Goal: Navigation & Orientation: Find specific page/section

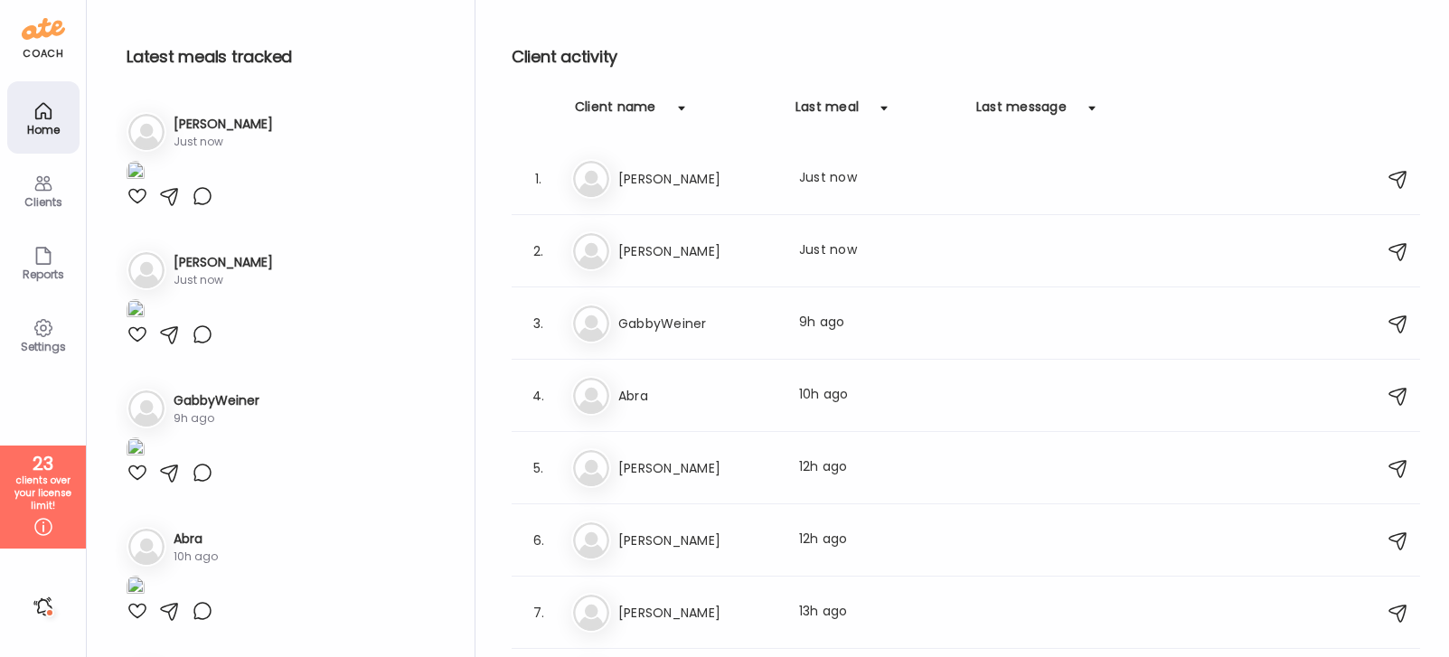
click at [727, 231] on div "[PERSON_NAME] Last meal: Just now" at bounding box center [968, 251] width 795 height 40
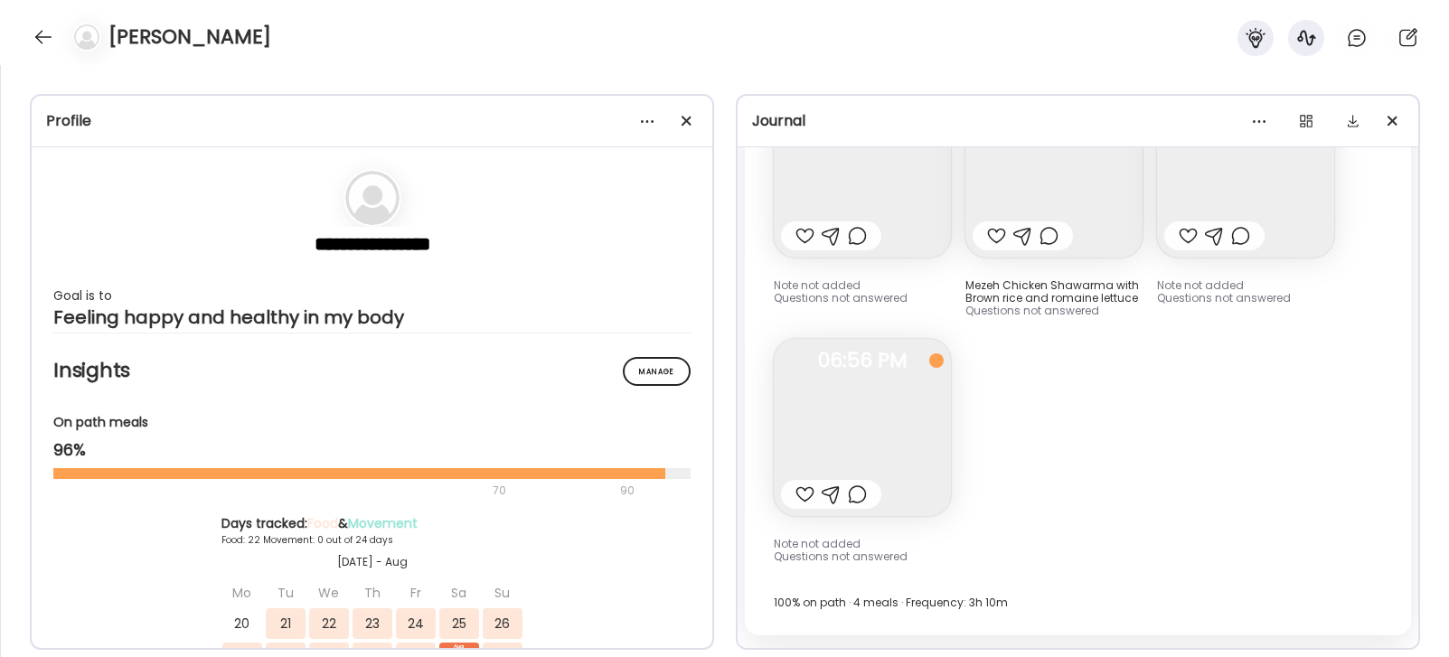
scroll to position [10436, 0]
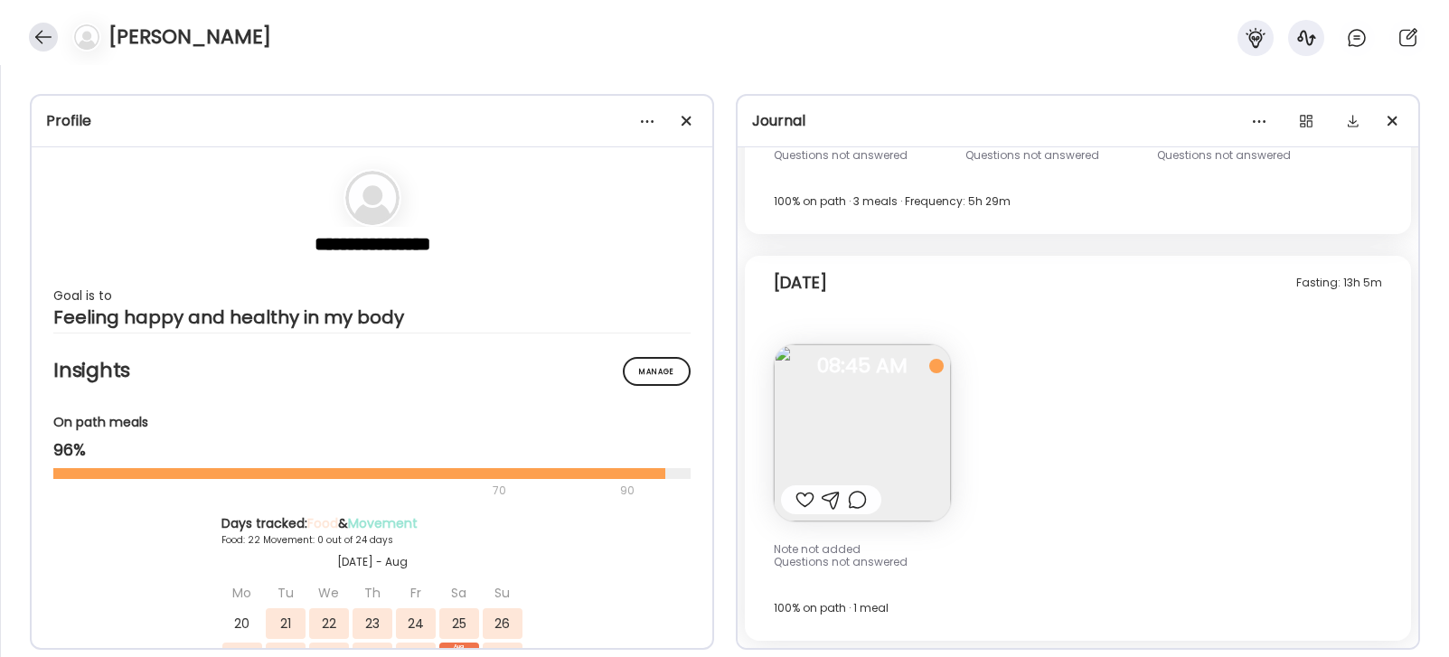
click at [41, 37] on div at bounding box center [43, 37] width 29 height 29
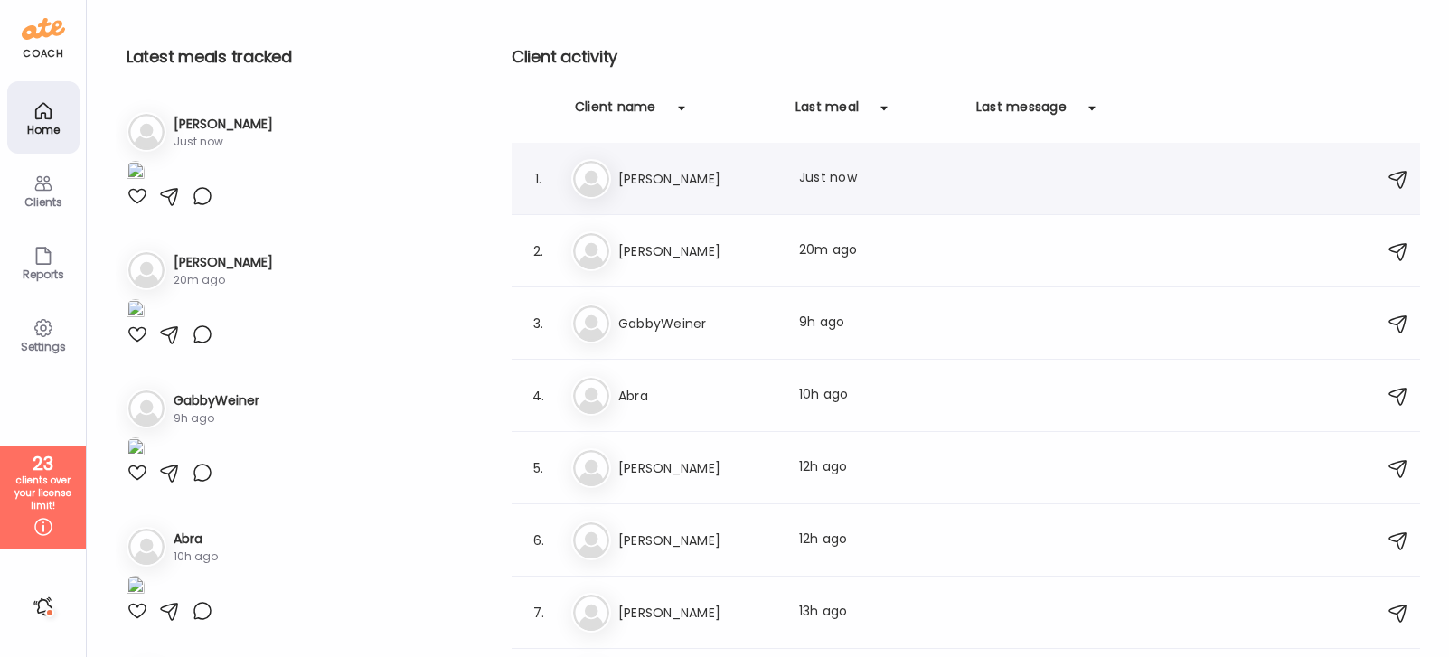
click at [684, 189] on h3 "[PERSON_NAME]" at bounding box center [697, 179] width 159 height 22
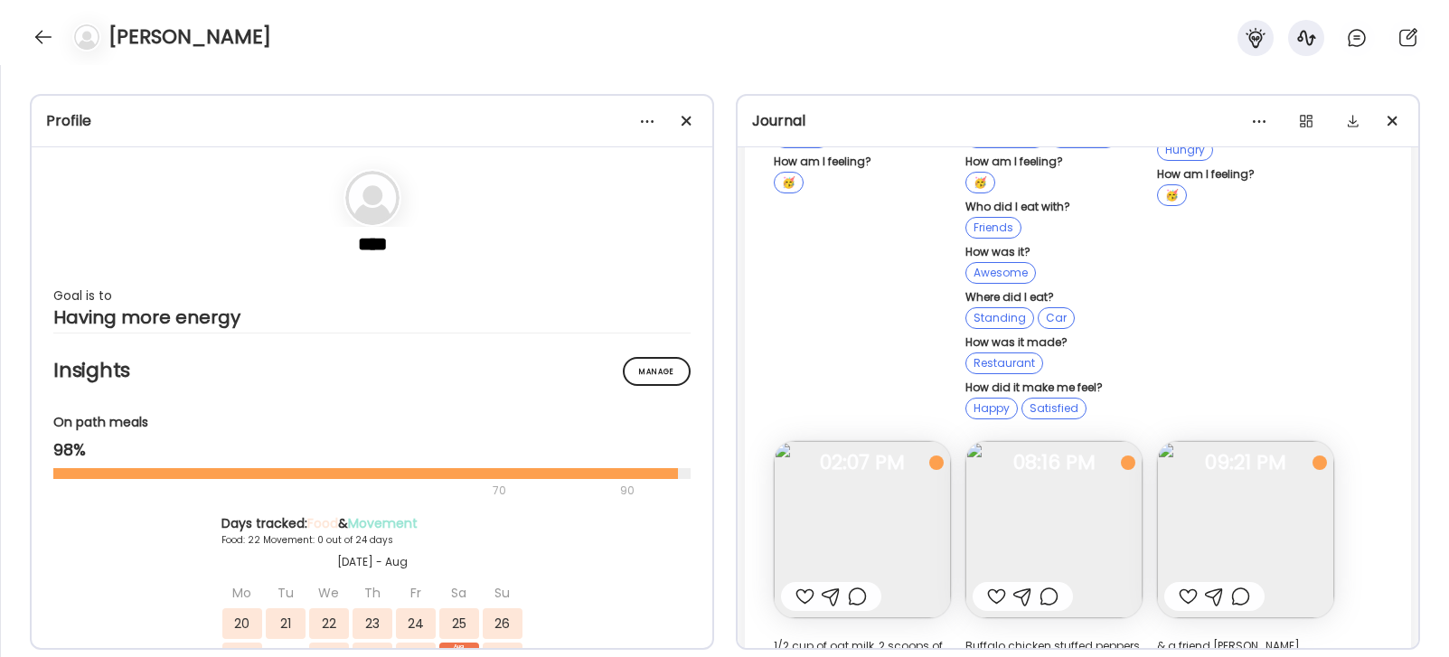
scroll to position [31058, 0]
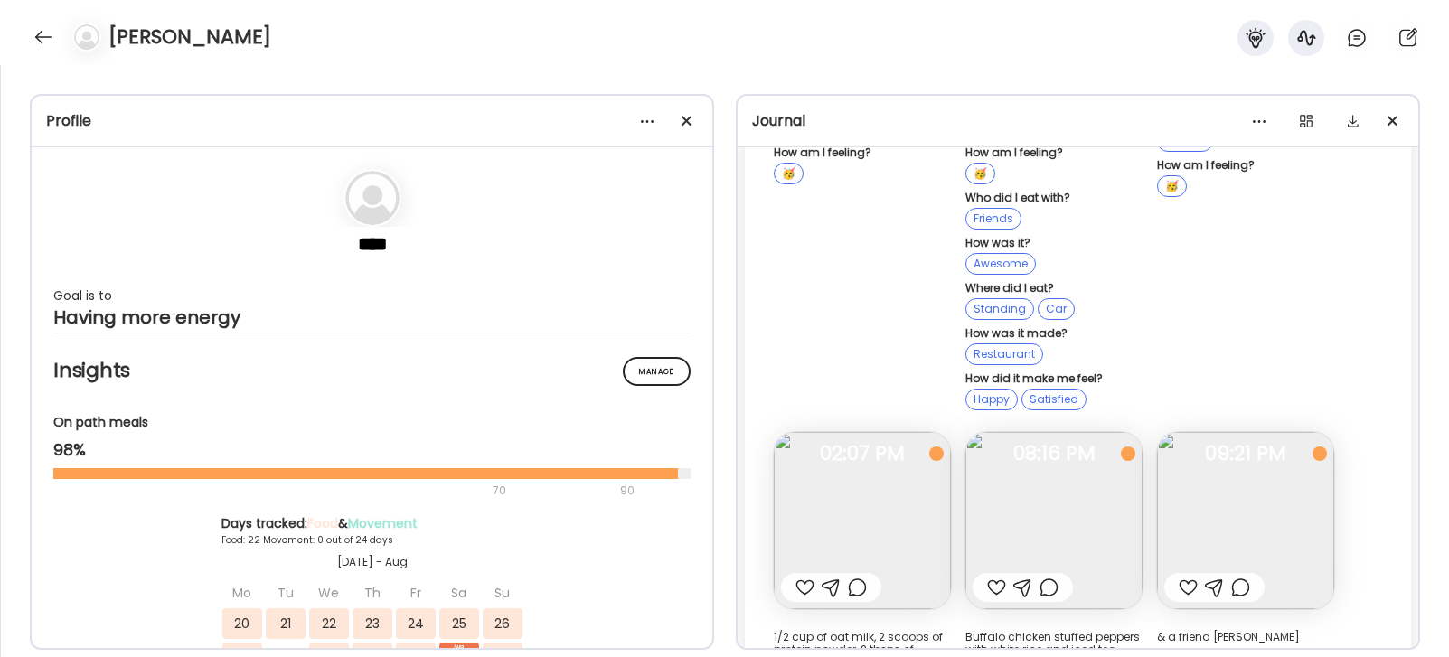
click at [1082, 447] on img at bounding box center [1054, 520] width 177 height 177
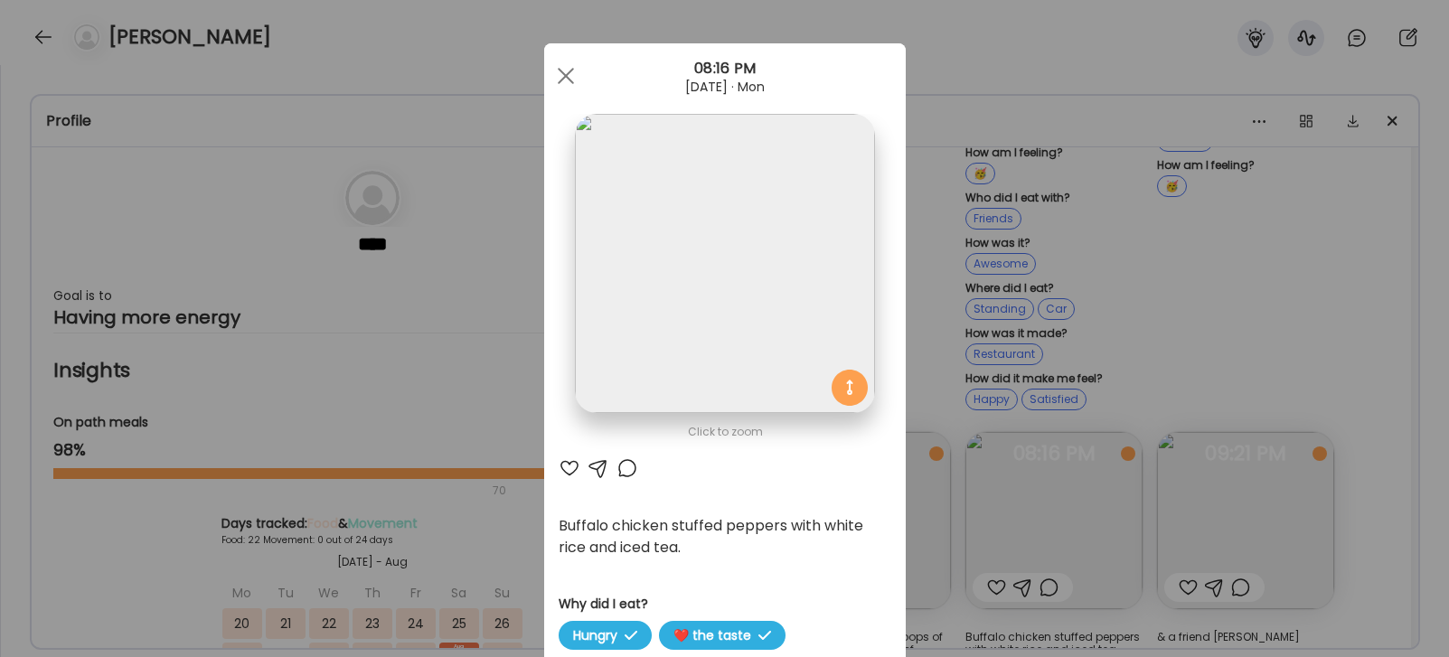
click at [1186, 280] on div "Ate Coach Dashboard Wahoo! It’s official Take a moment to set up your Coach Pro…" at bounding box center [724, 328] width 1449 height 657
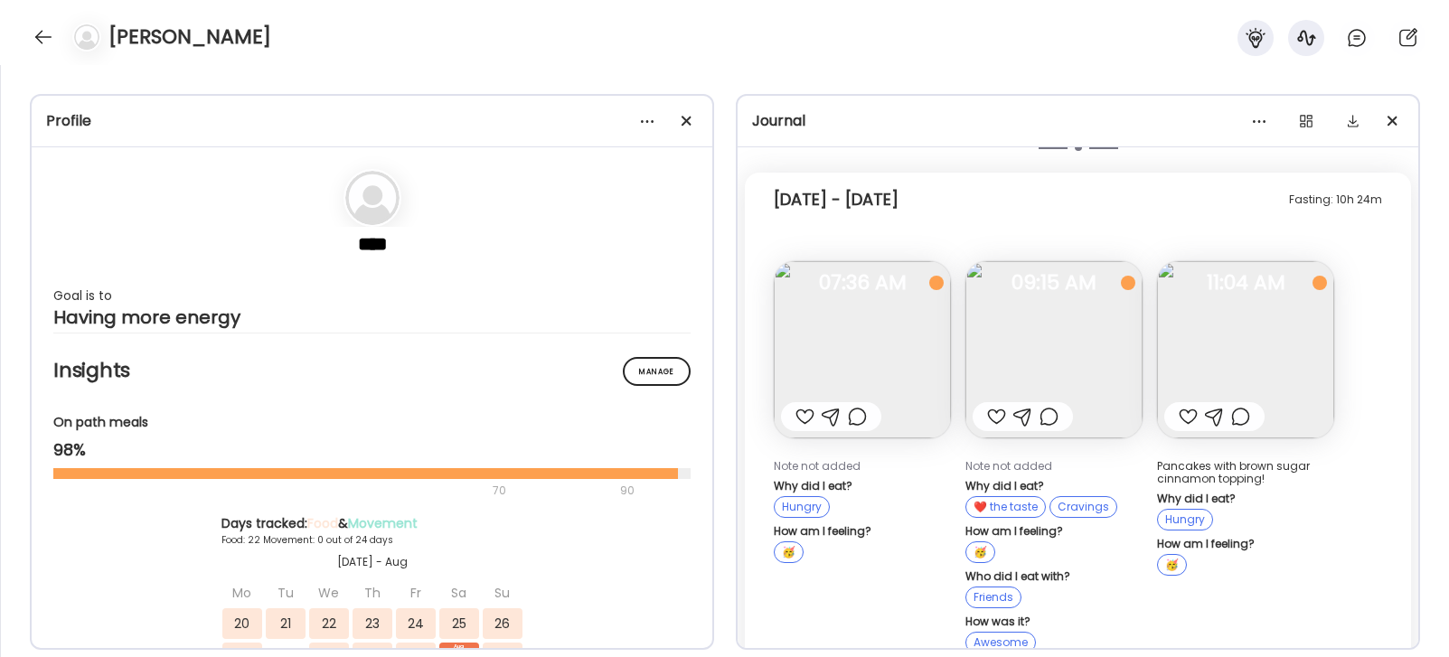
scroll to position [30655, 0]
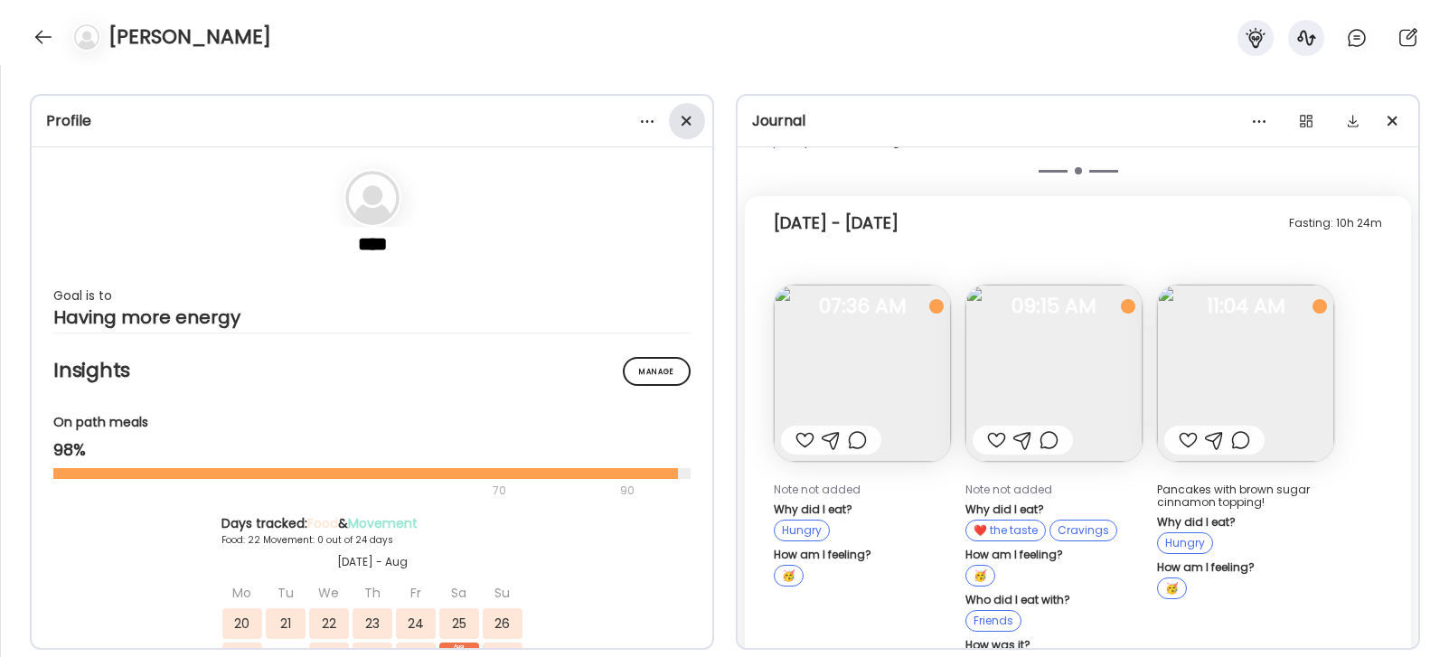
click at [682, 123] on span at bounding box center [687, 121] width 10 height 10
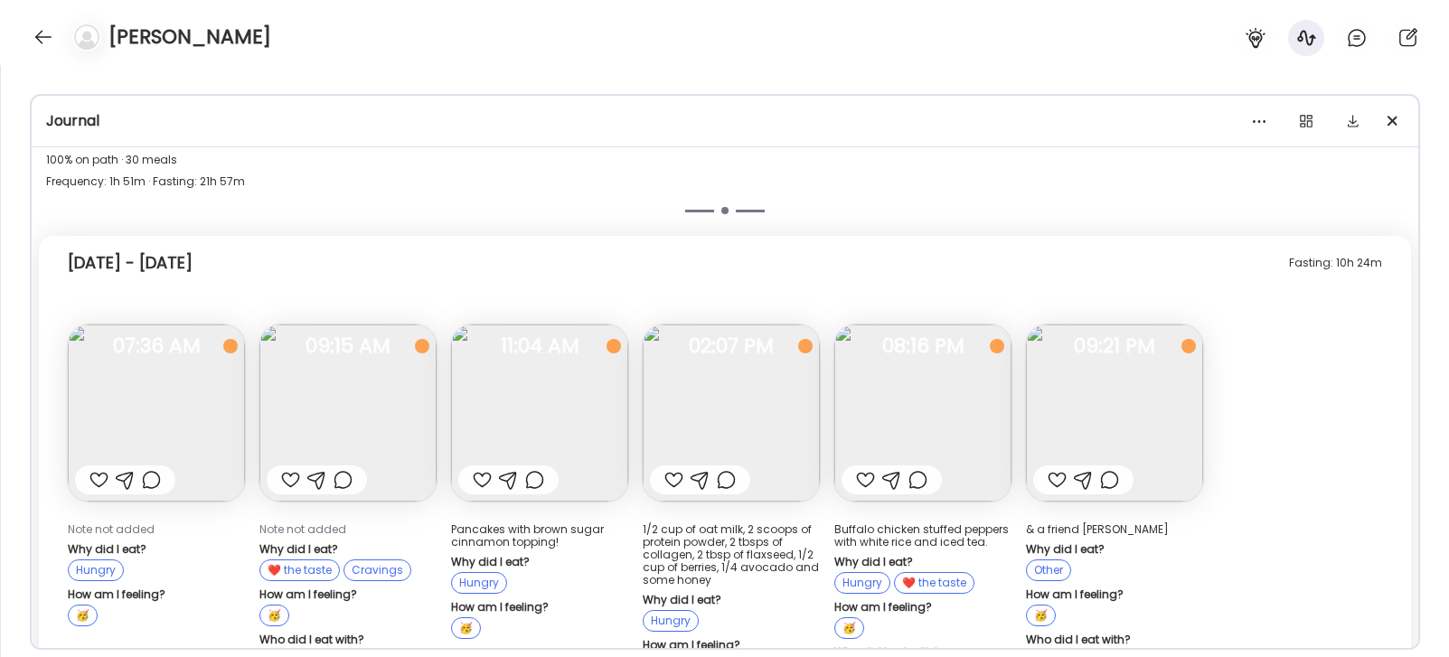
scroll to position [19673, 0]
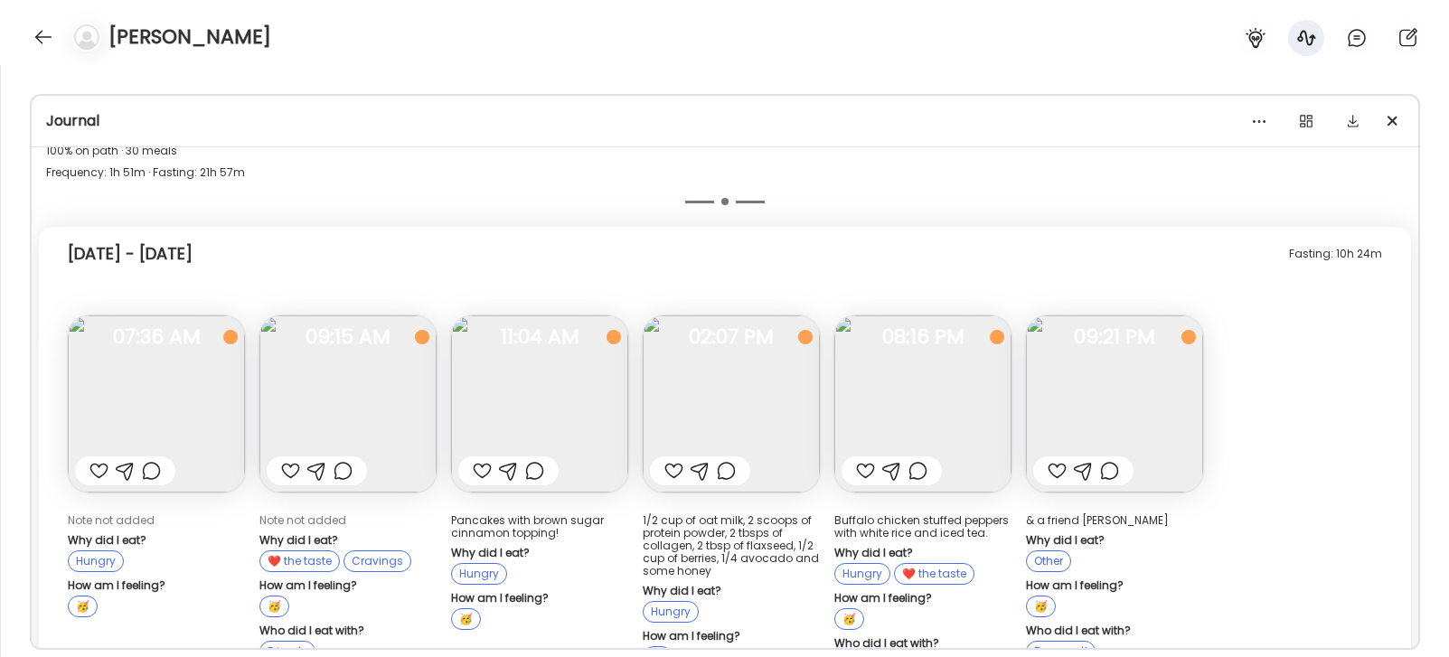
click at [1294, 326] on div "Fasting: 10h 24m [DATE] - [DATE] Note not added Why did I eat? Hungry How am I …" at bounding box center [725, 597] width 1373 height 740
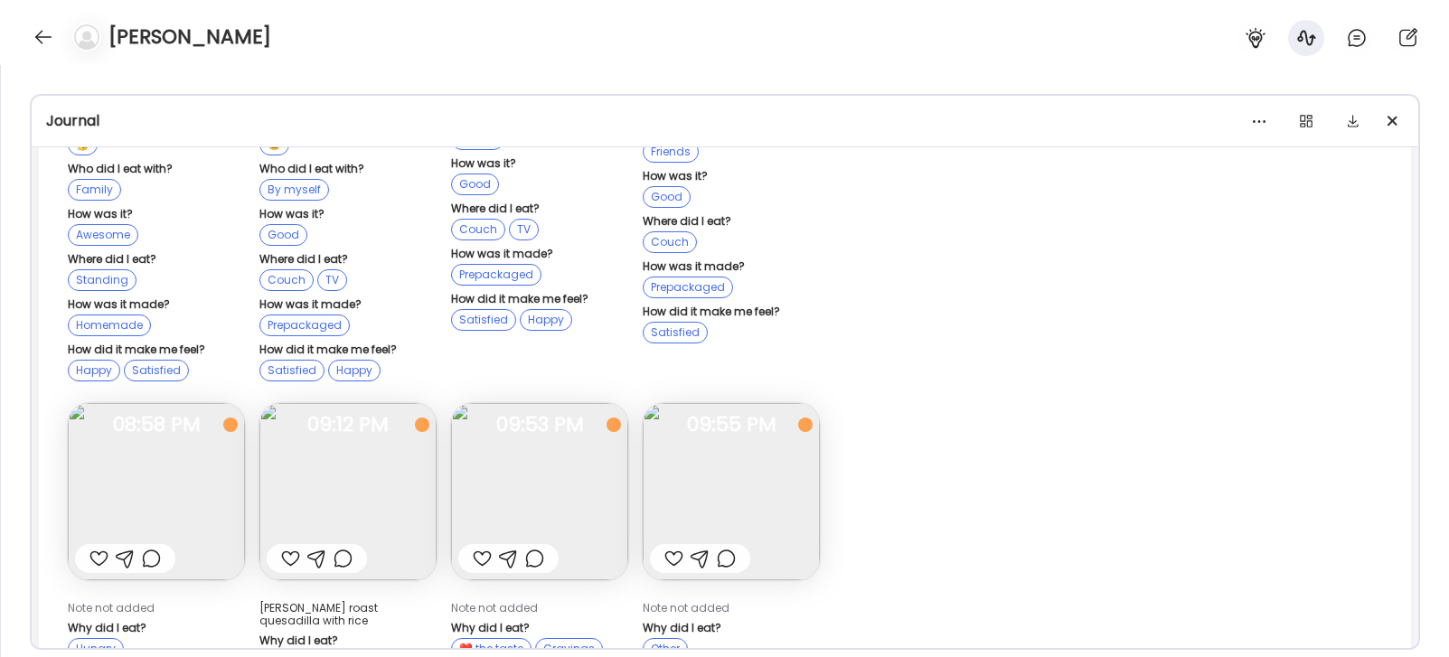
scroll to position [26402, 0]
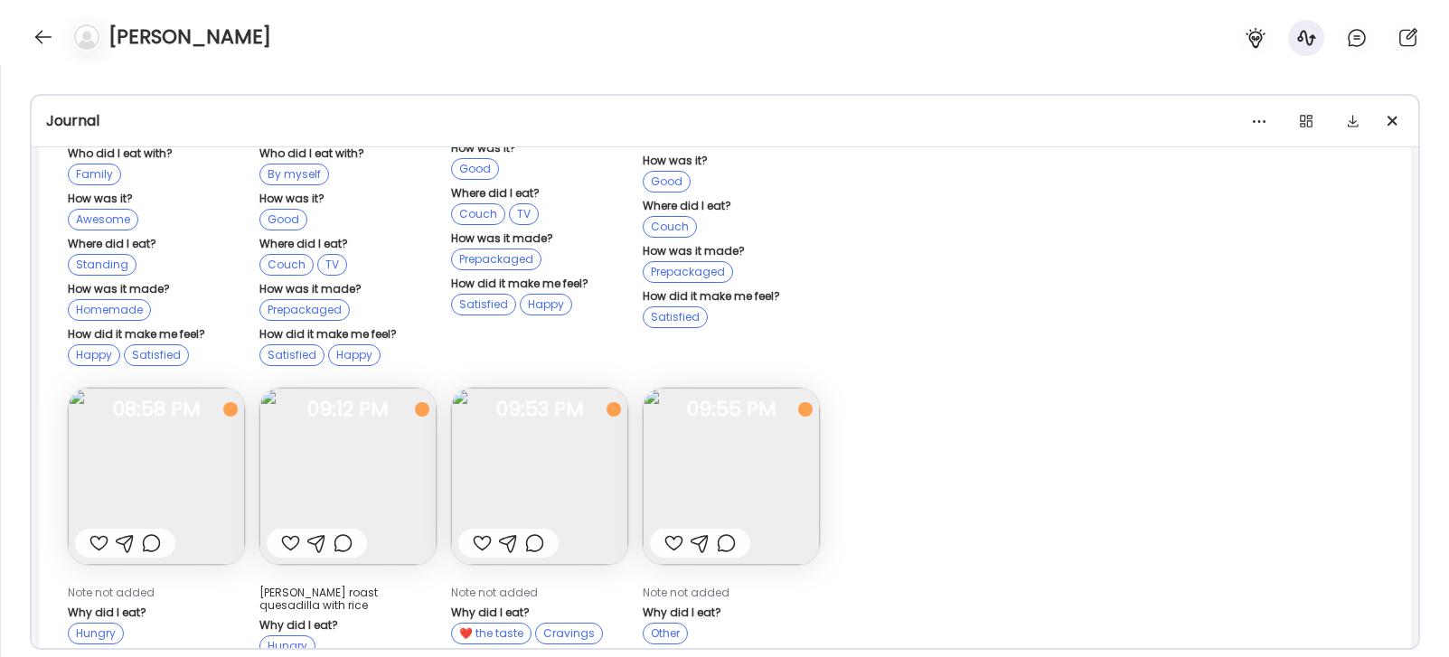
click at [353, 388] on img at bounding box center [347, 476] width 177 height 177
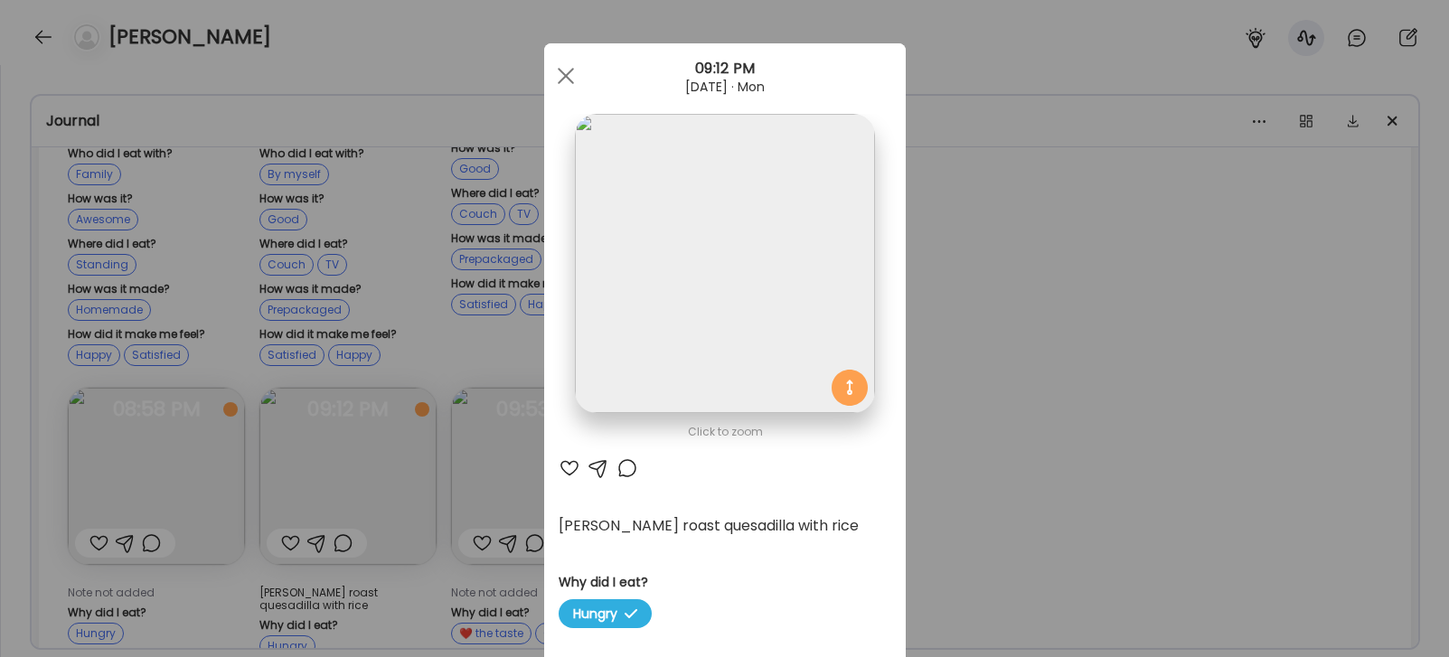
click at [1016, 435] on div "Ate Coach Dashboard Wahoo! It’s official Take a moment to set up your Coach Pro…" at bounding box center [724, 328] width 1449 height 657
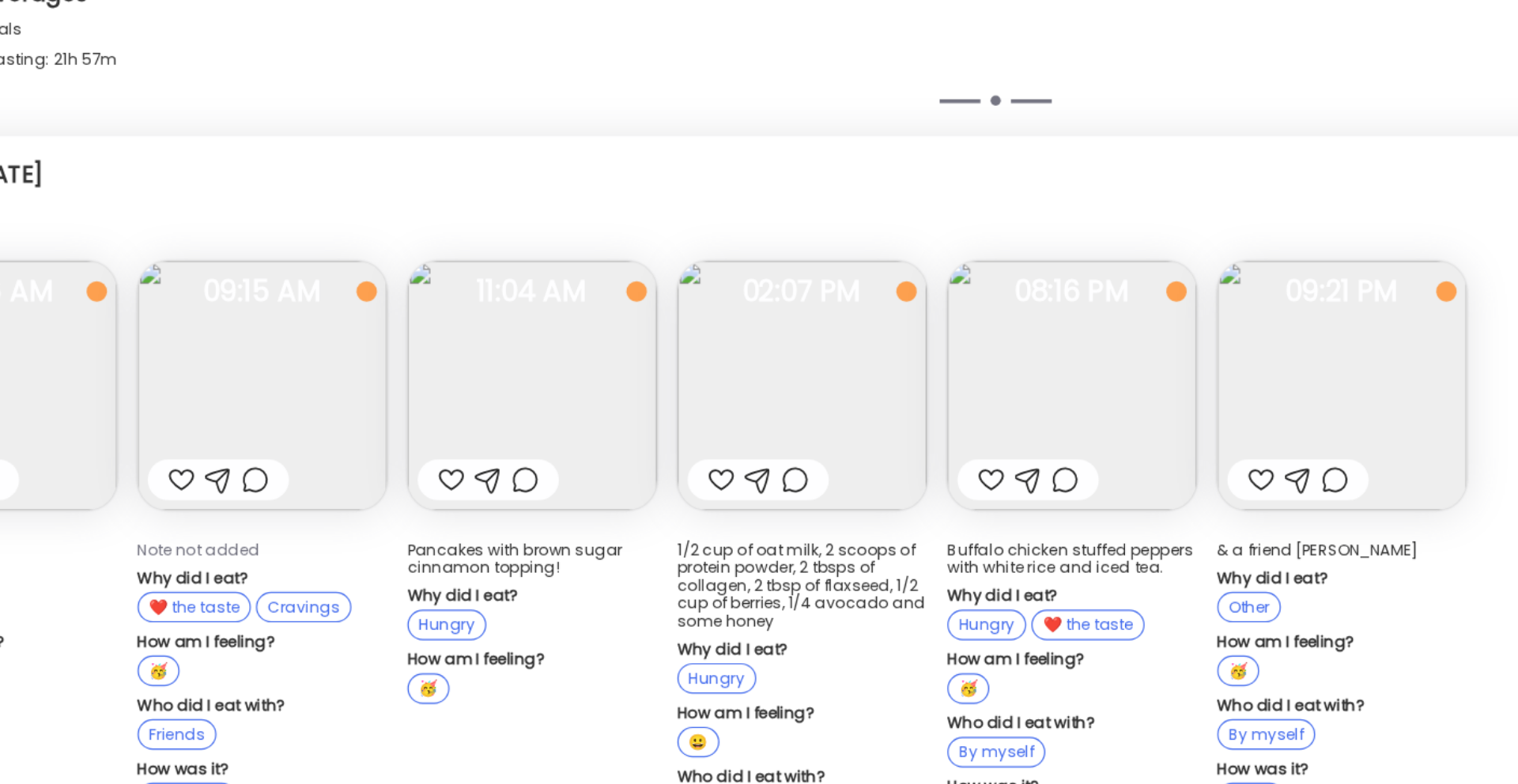
scroll to position [13950, 0]
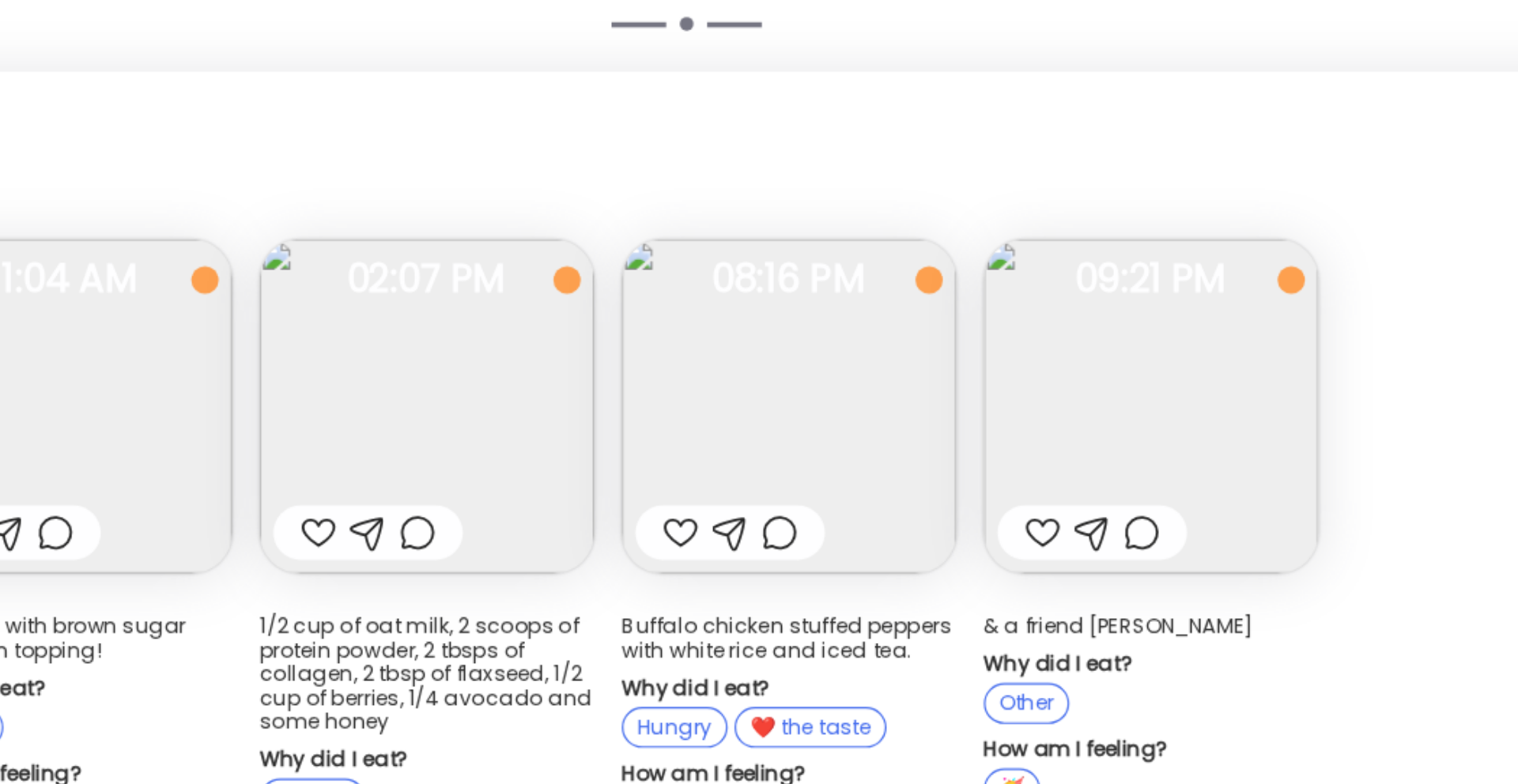
click at [985, 312] on img at bounding box center [974, 389] width 155 height 155
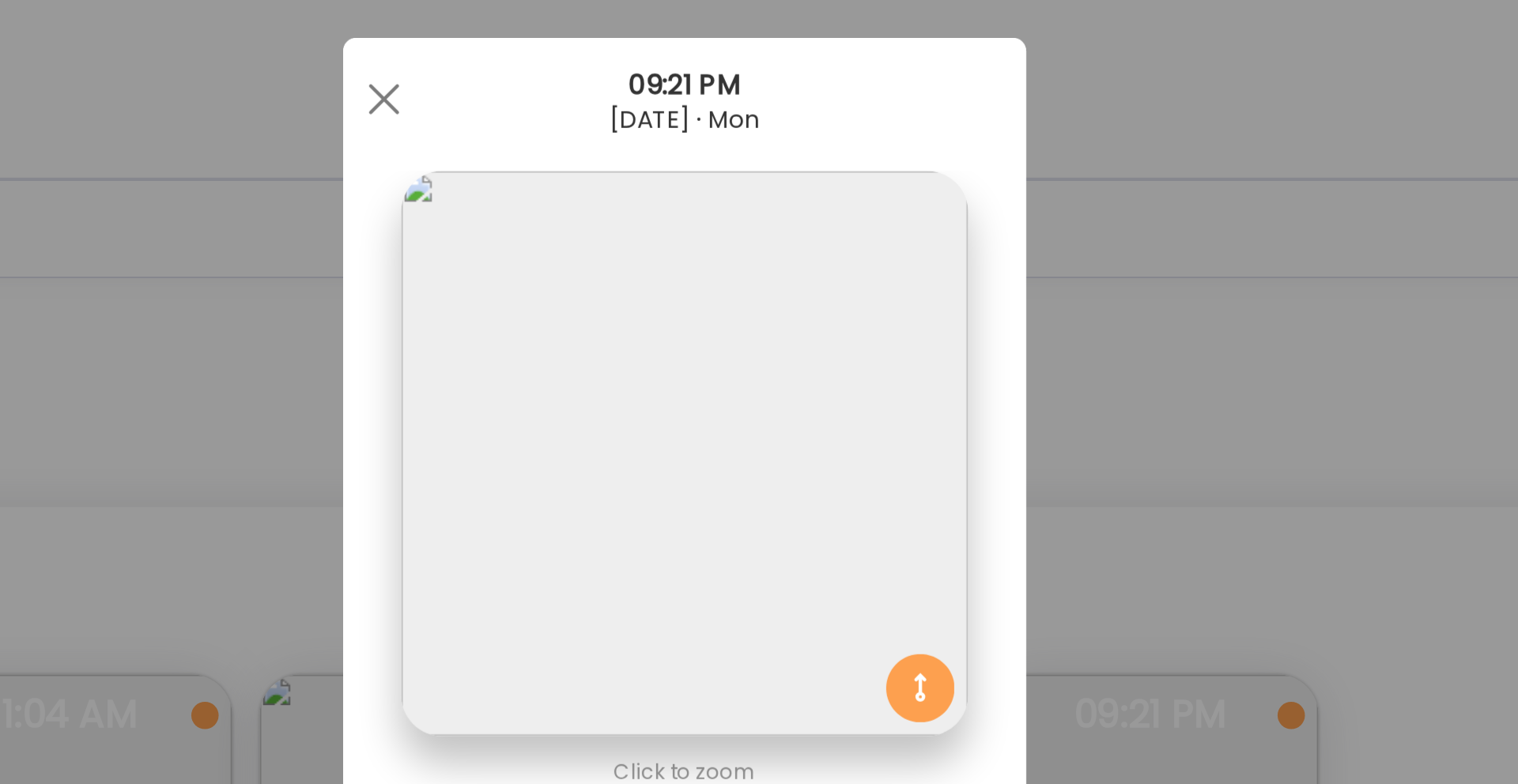
scroll to position [24, 0]
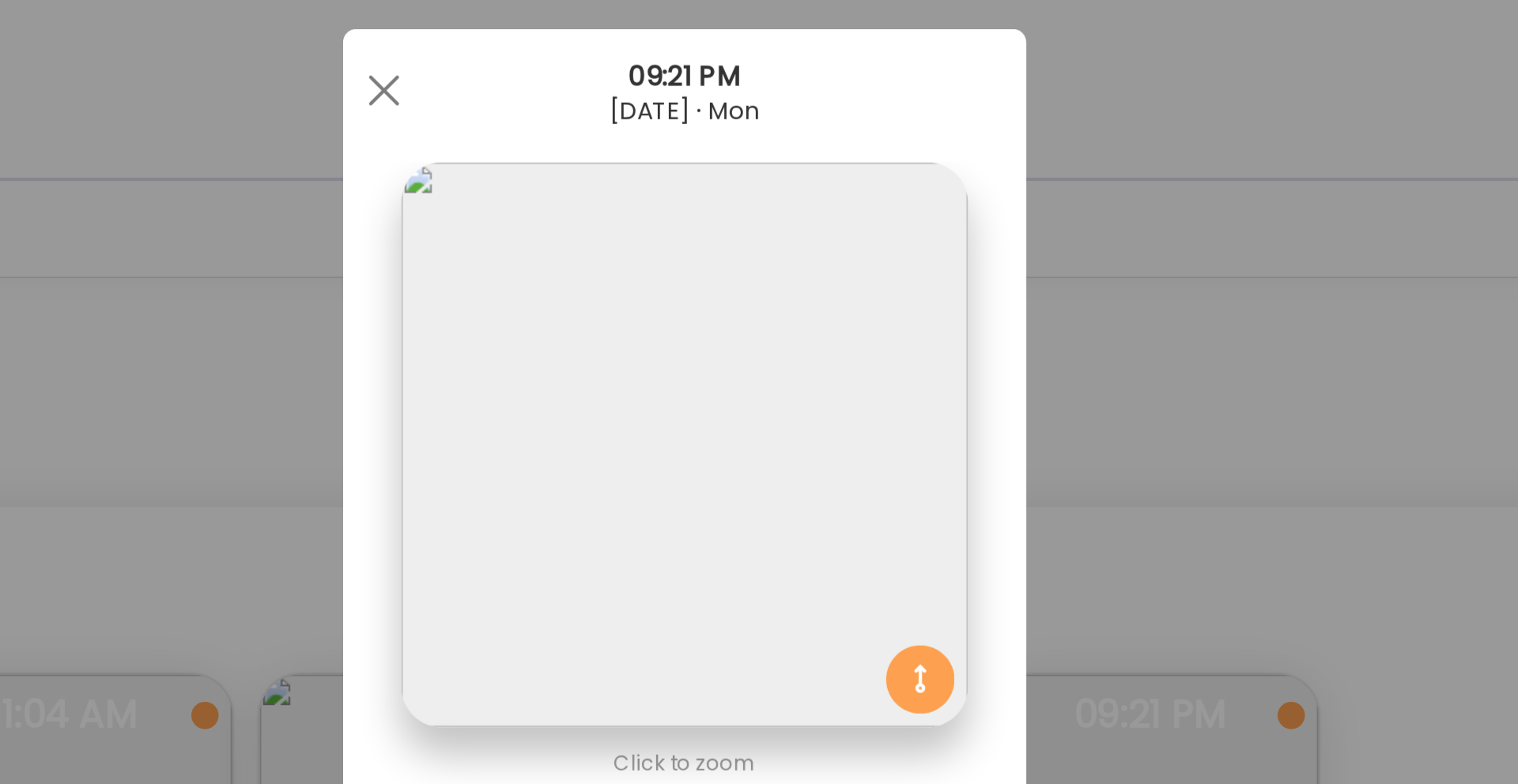
click at [991, 176] on div "Ate Coach Dashboard Wahoo! It’s official Take a moment to set up your Coach Pro…" at bounding box center [759, 392] width 1518 height 784
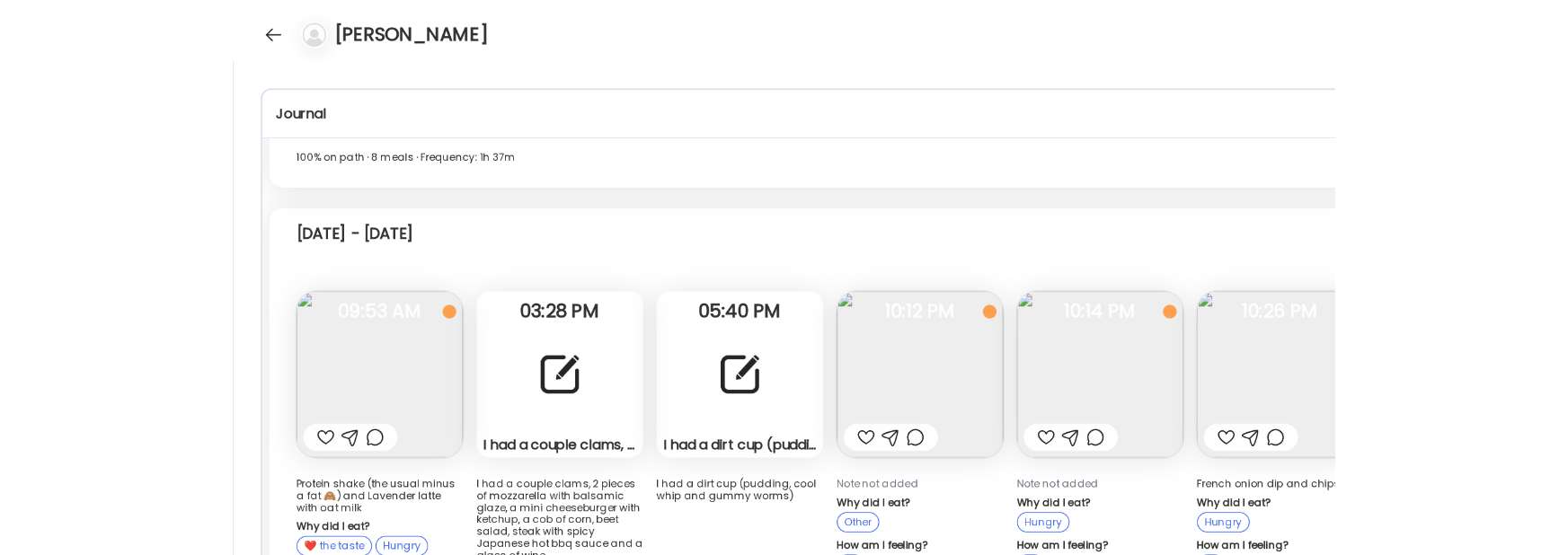
scroll to position [0, 0]
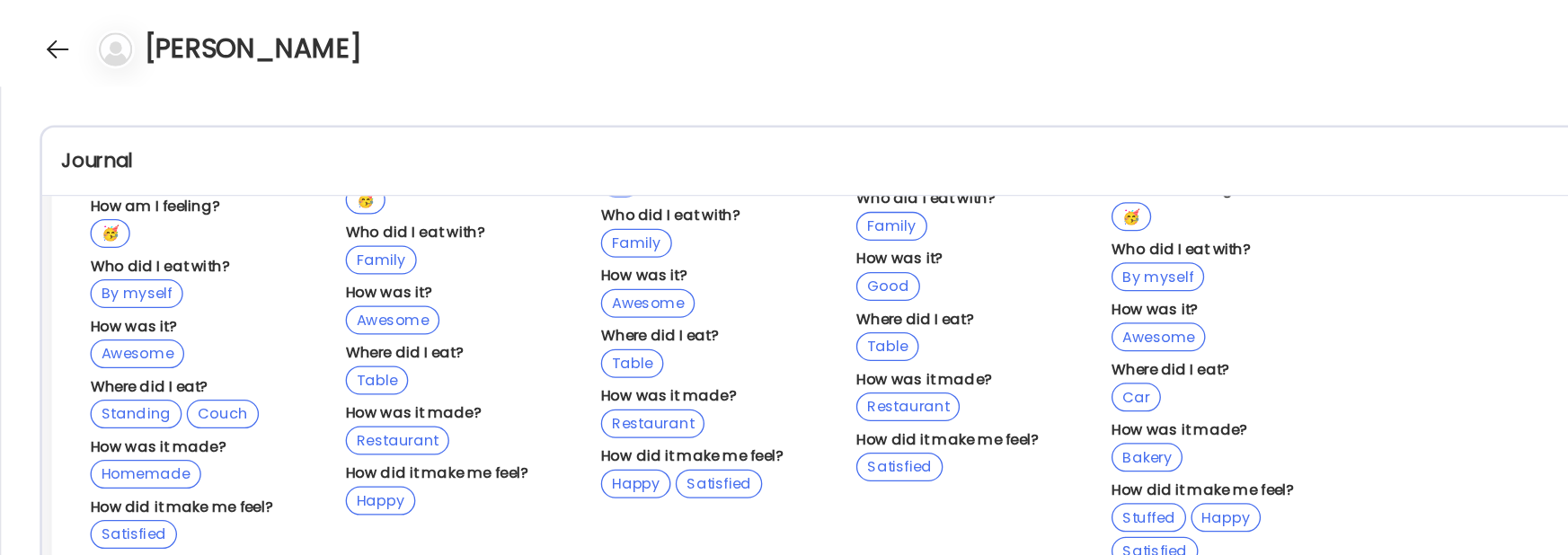
click at [33, 23] on div "[PERSON_NAME]" at bounding box center [784, 32] width 1568 height 65
click at [50, 44] on div at bounding box center [43, 37] width 29 height 29
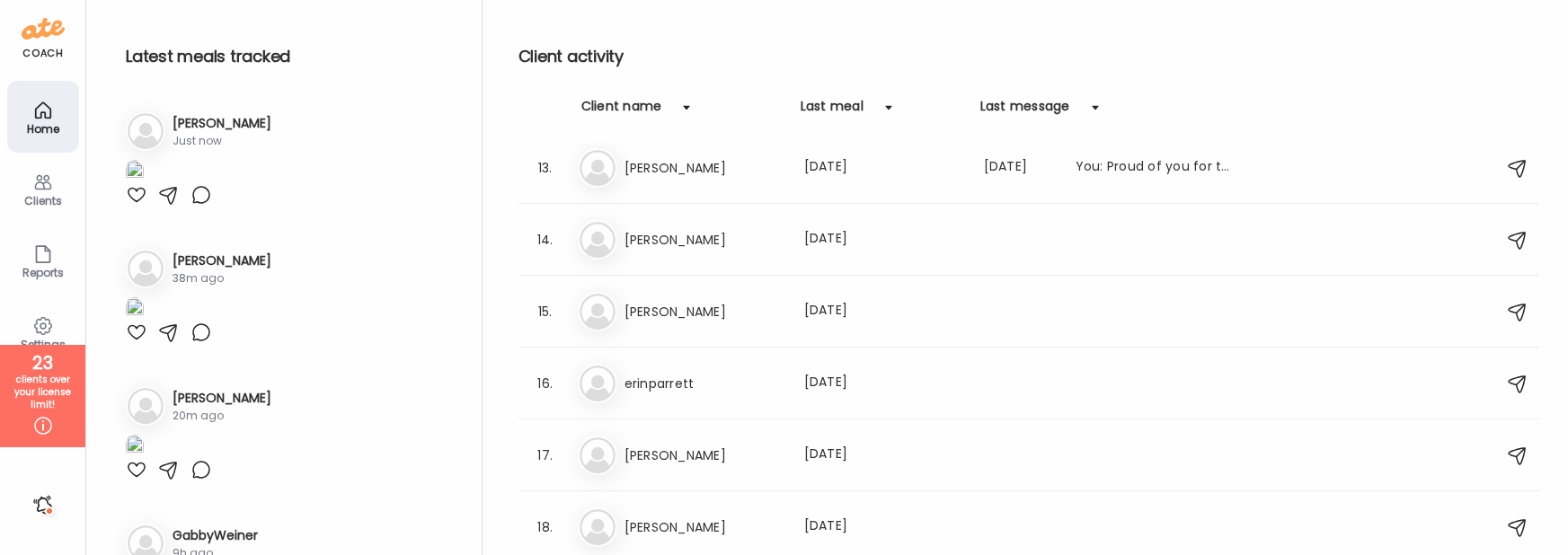
scroll to position [871, 0]
click at [699, 389] on h3 "erinparrett" at bounding box center [703, 384] width 158 height 22
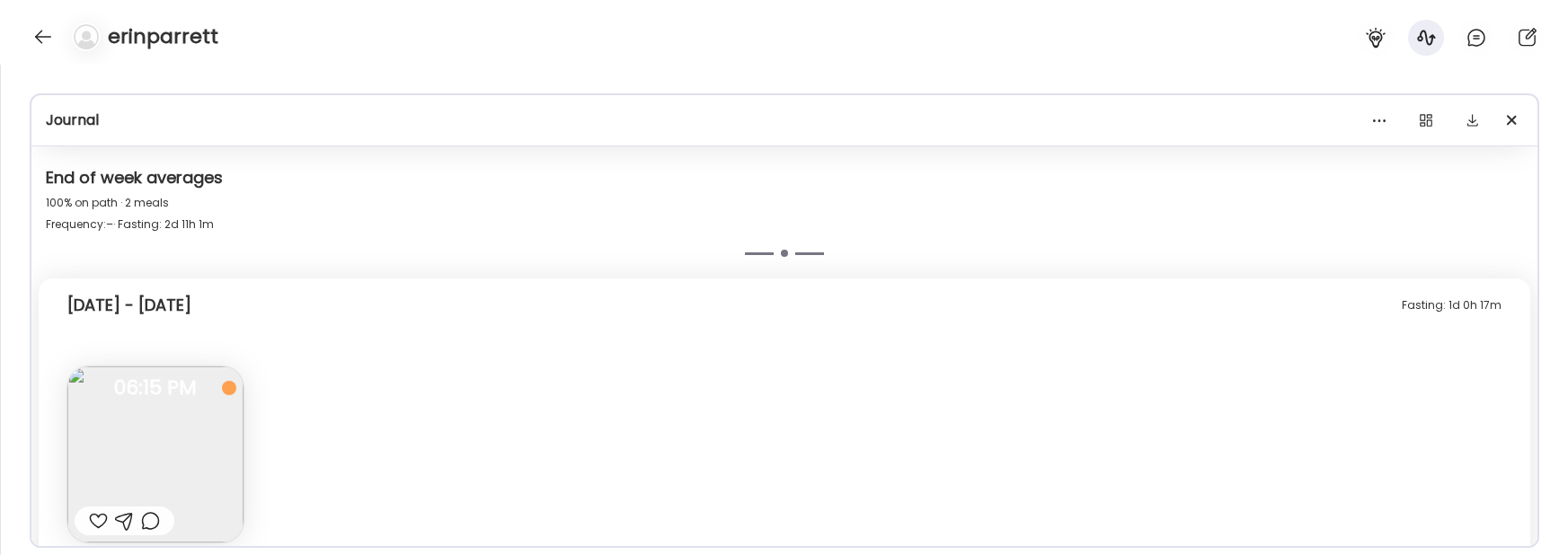
scroll to position [1549, 0]
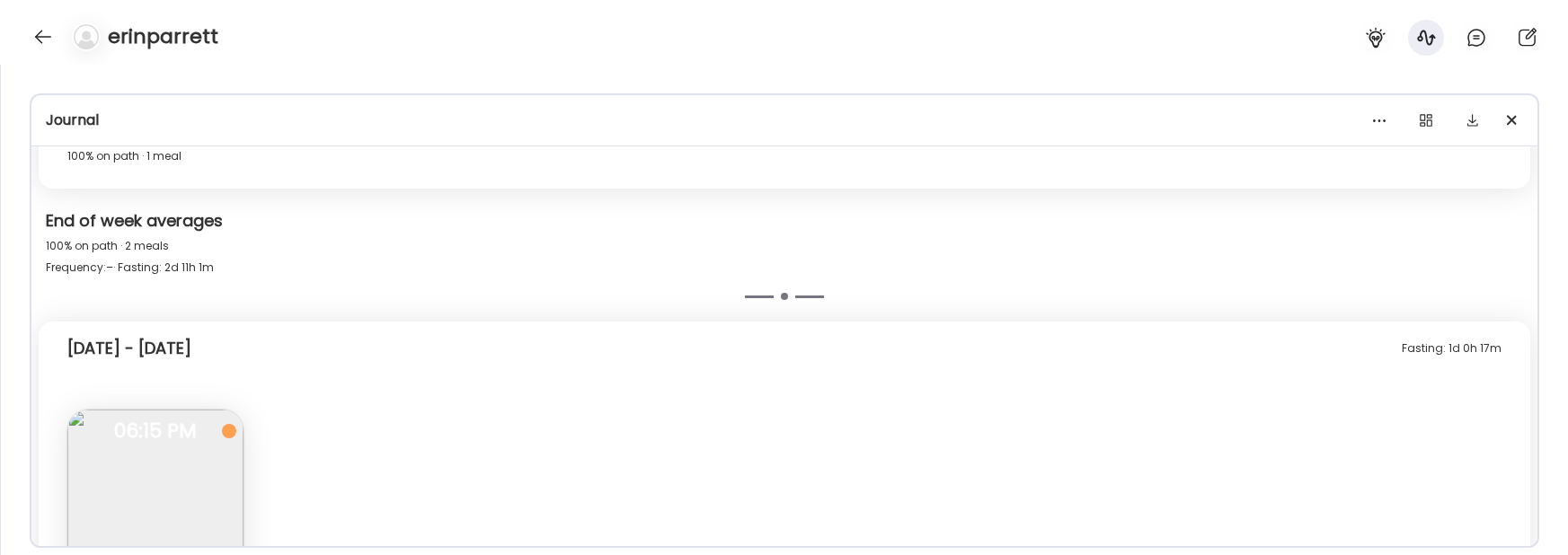
click at [56, 30] on div "erinparrett" at bounding box center [784, 32] width 1568 height 65
click at [46, 33] on div at bounding box center [43, 37] width 29 height 29
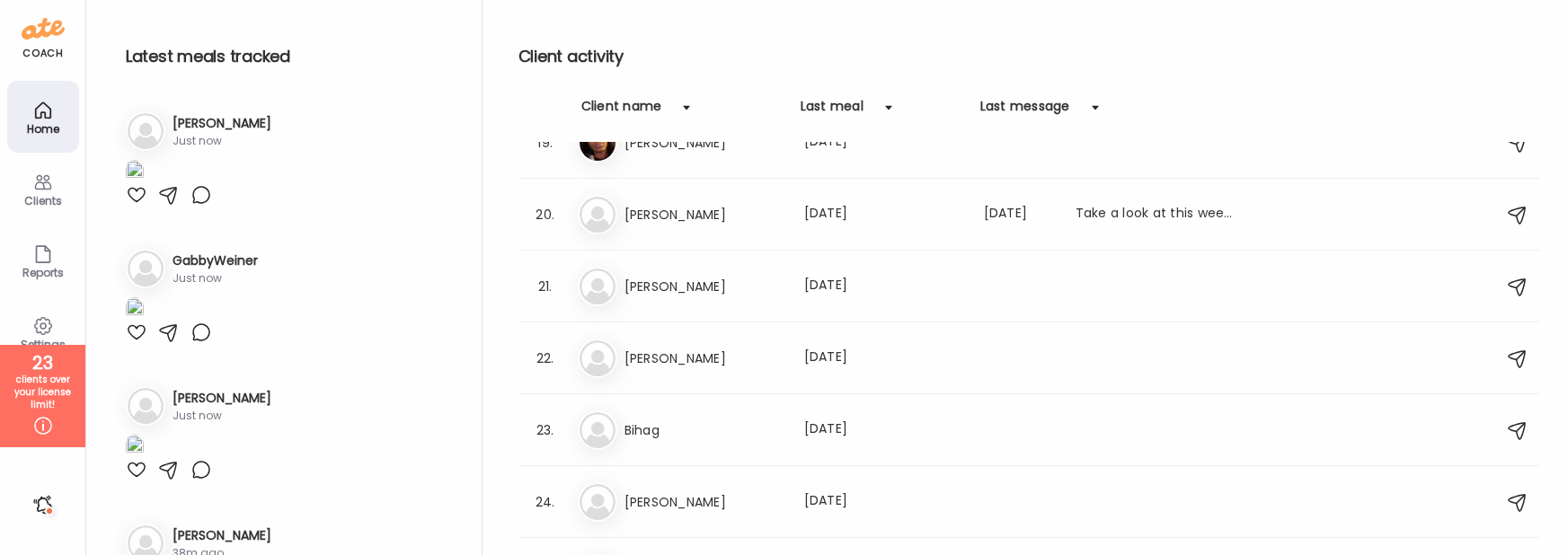
scroll to position [1307, 0]
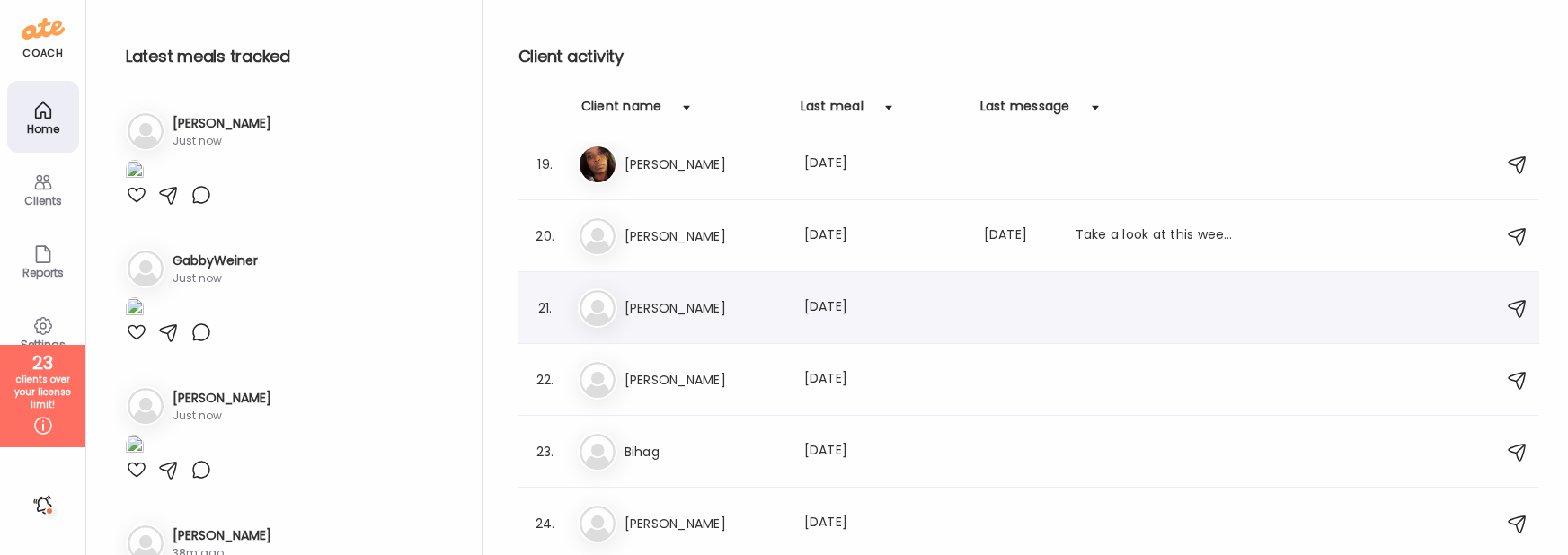
click at [685, 319] on div "Da [PERSON_NAME] Last meal: [DATE]" at bounding box center [1030, 308] width 907 height 40
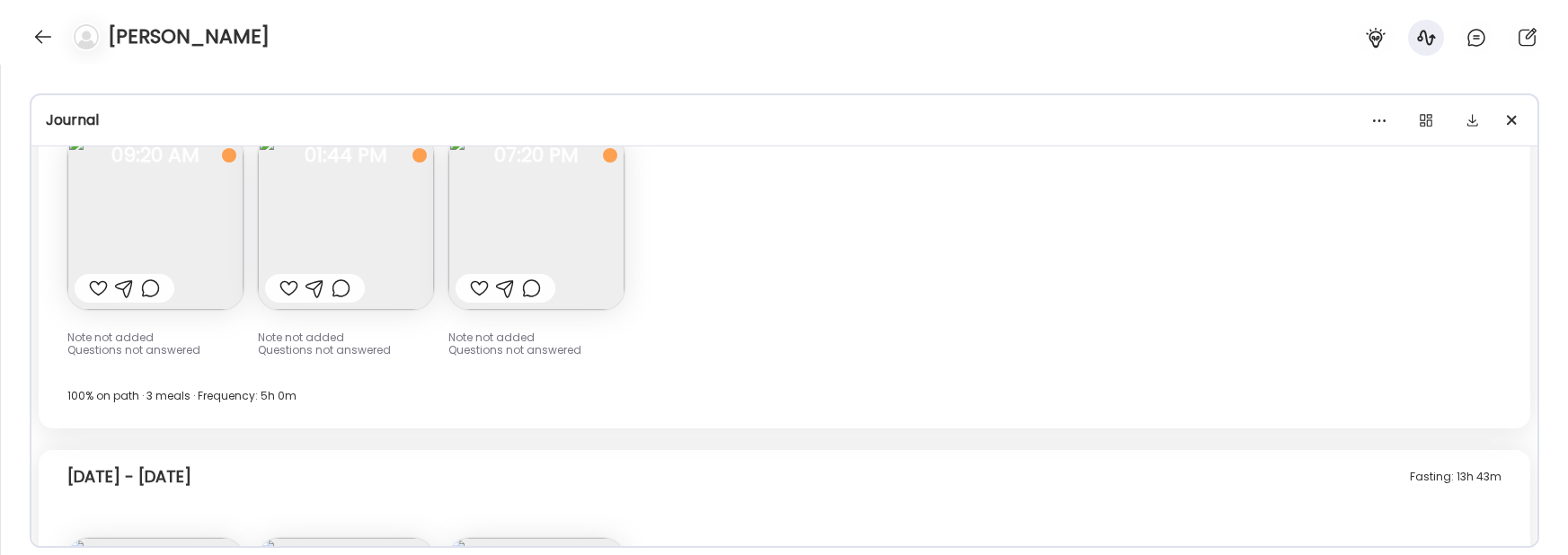
scroll to position [661, 0]
